Goal: Navigation & Orientation: Understand site structure

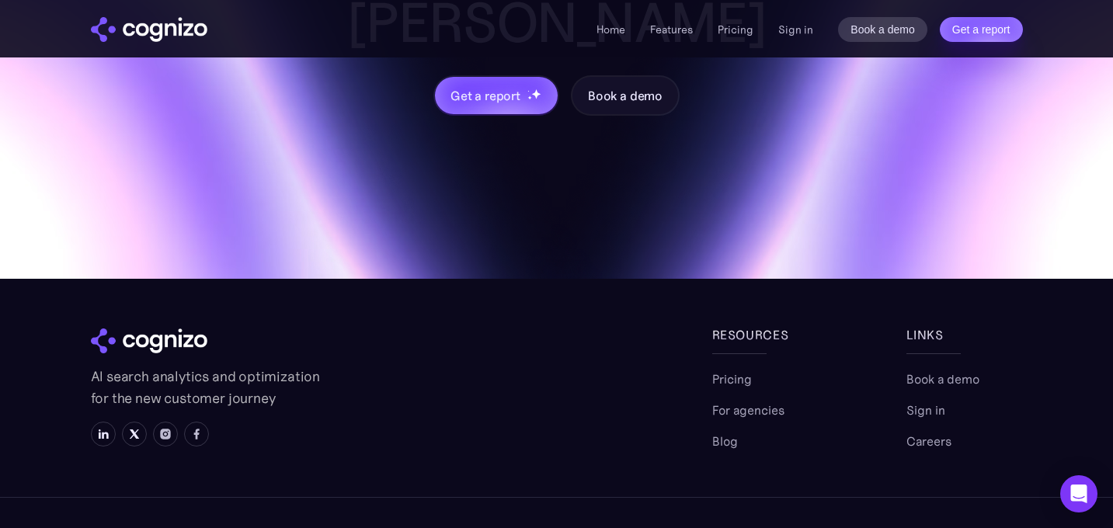
scroll to position [6616, 0]
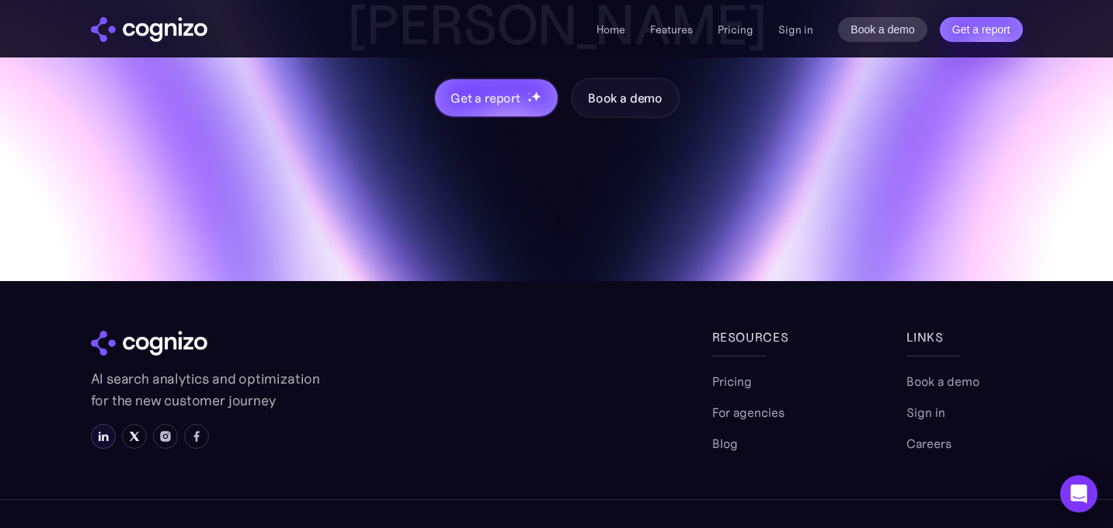
click at [107, 430] on img at bounding box center [103, 436] width 12 height 12
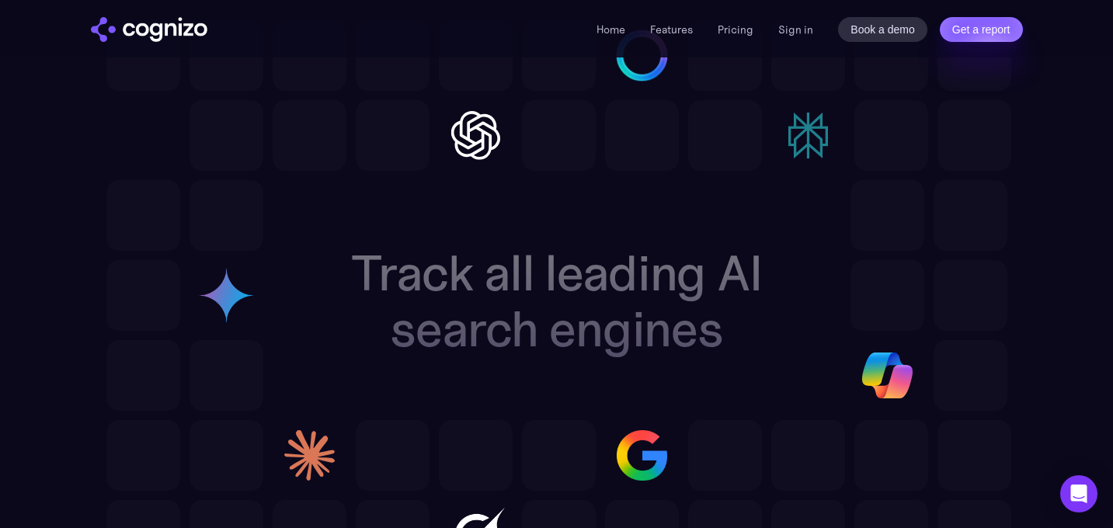
scroll to position [4609, 0]
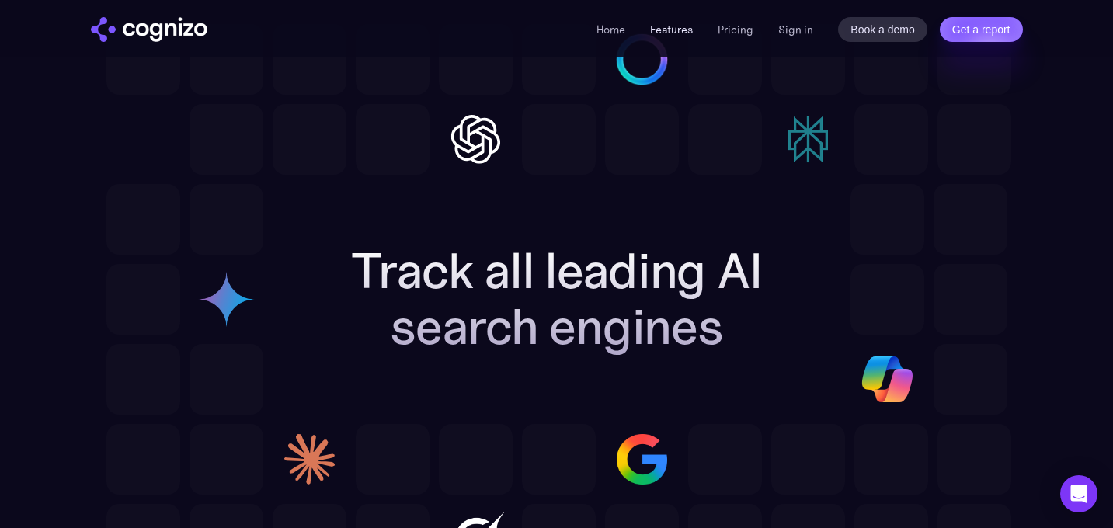
click at [684, 28] on link "Features" at bounding box center [671, 30] width 43 height 14
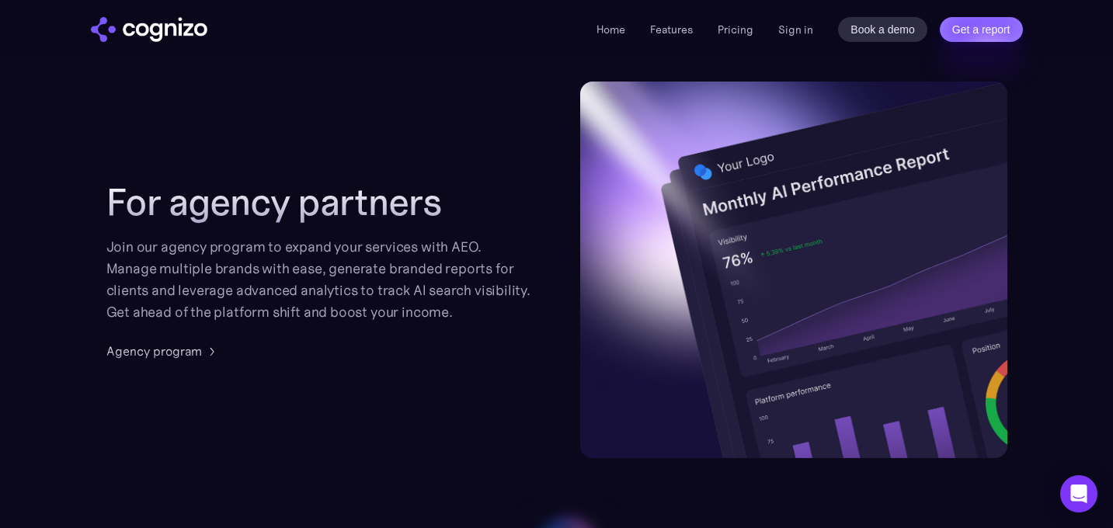
scroll to position [4099, 0]
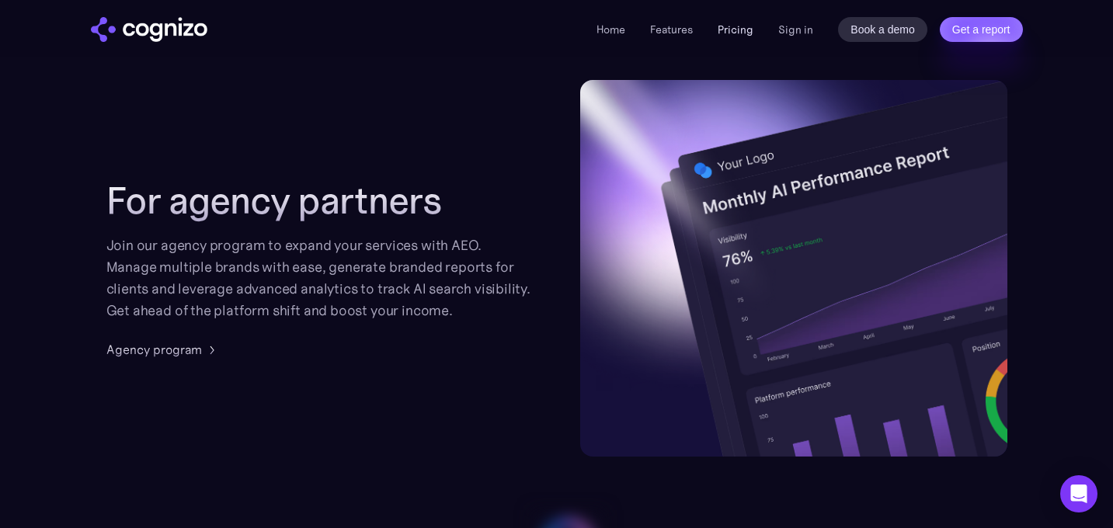
click at [749, 25] on link "Pricing" at bounding box center [736, 30] width 36 height 14
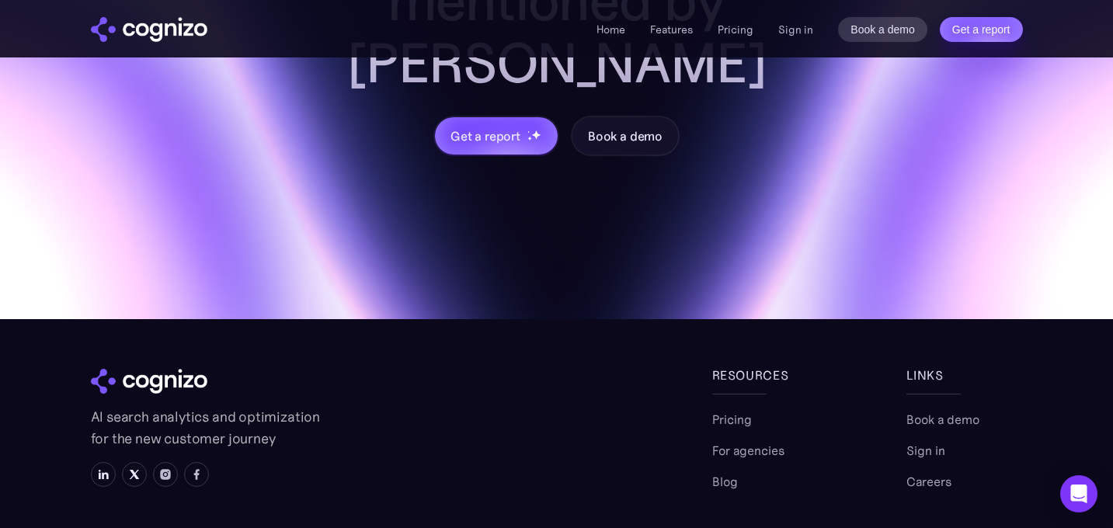
scroll to position [5248, 0]
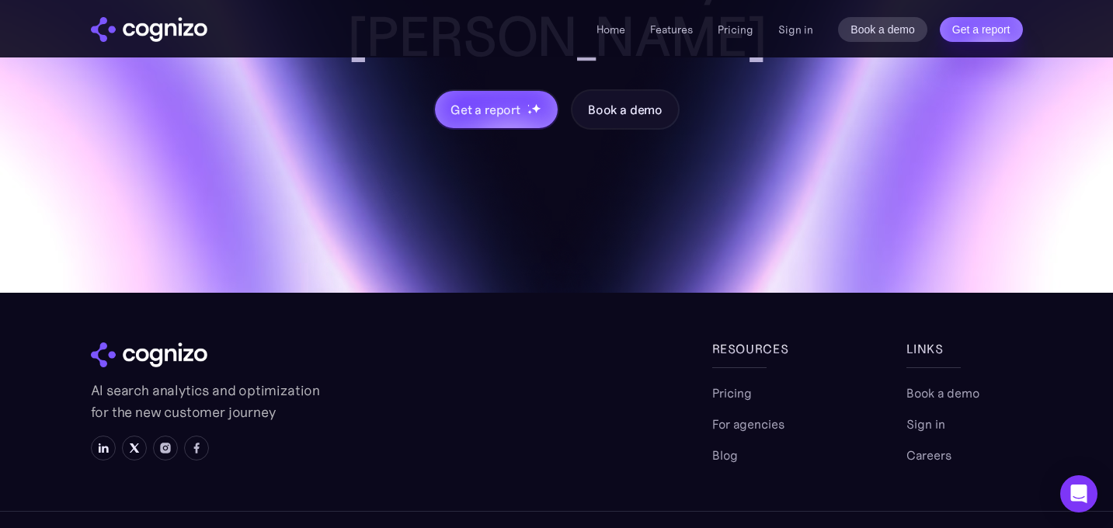
click at [940, 412] on section "Get your brand mentioned by AI Get a report Book a demo AI search analytics and…" at bounding box center [556, 132] width 1113 height 942
click at [940, 446] on link "Careers" at bounding box center [928, 455] width 45 height 19
